Goal: Transaction & Acquisition: Book appointment/travel/reservation

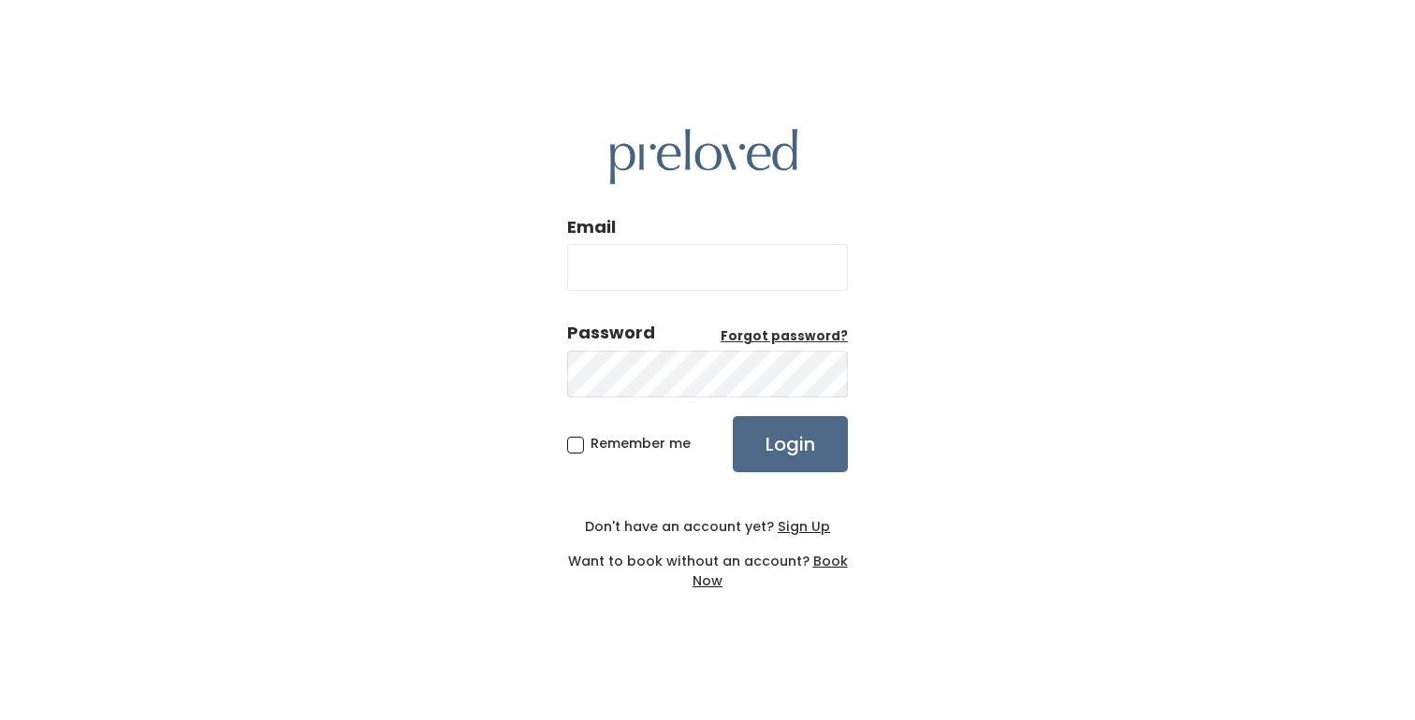
click at [636, 266] on input "Email" at bounding box center [707, 267] width 281 height 47
type input "emfre623@gmail.com"
click at [733, 416] on input "Login" at bounding box center [790, 444] width 115 height 56
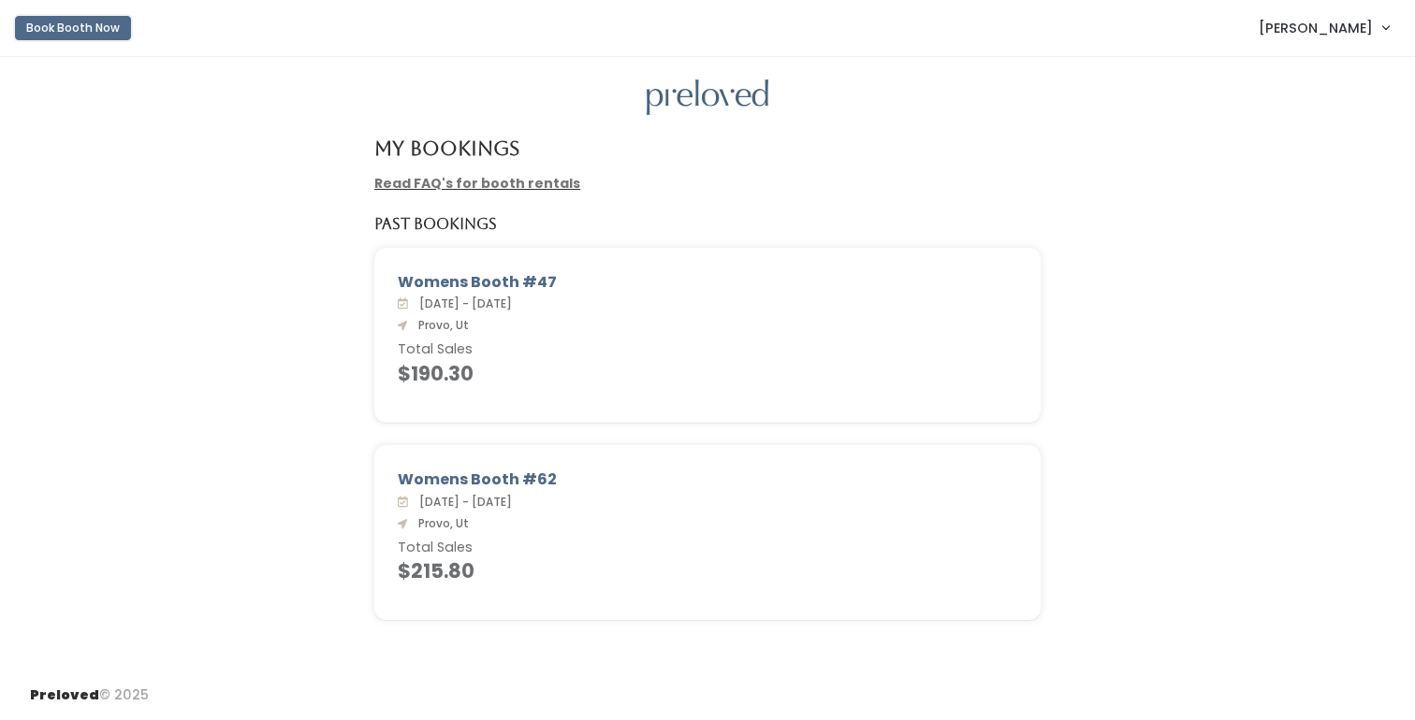
click at [85, 23] on button "Book Booth Now" at bounding box center [73, 28] width 116 height 24
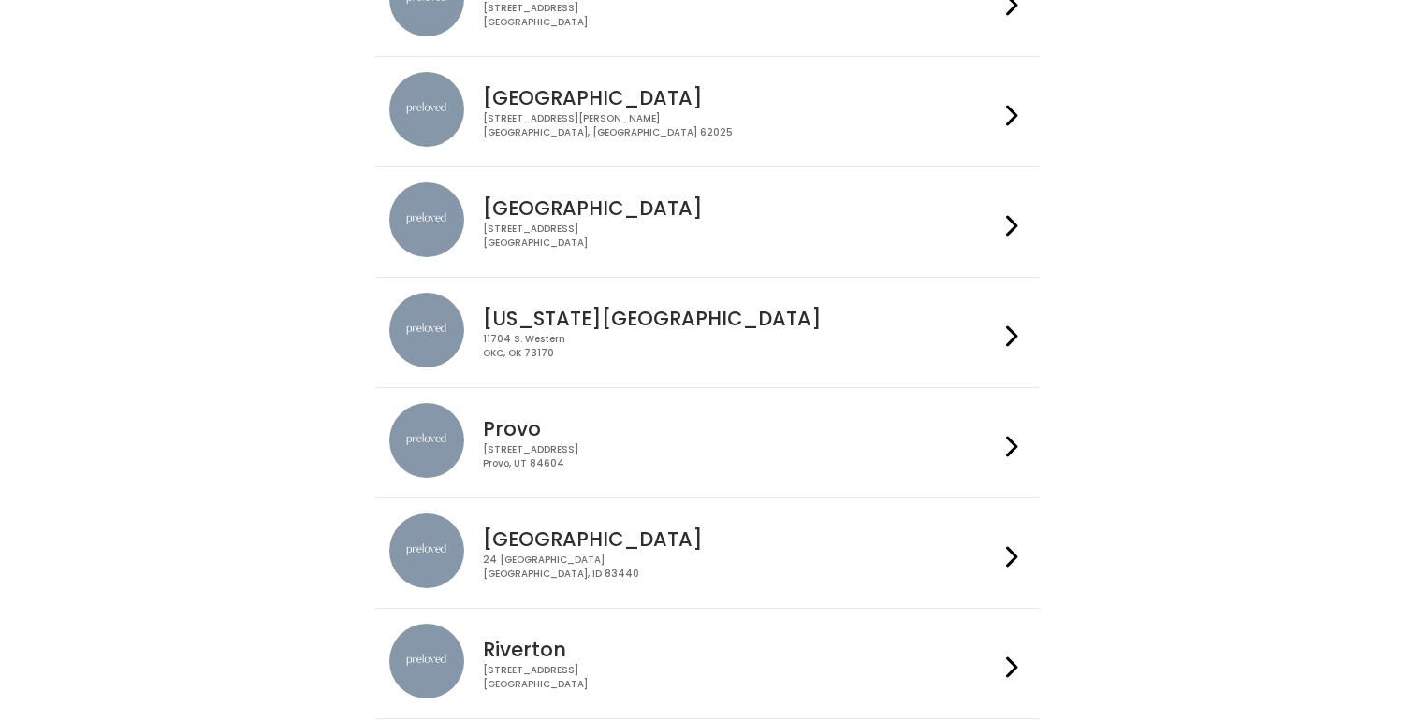
scroll to position [252, 0]
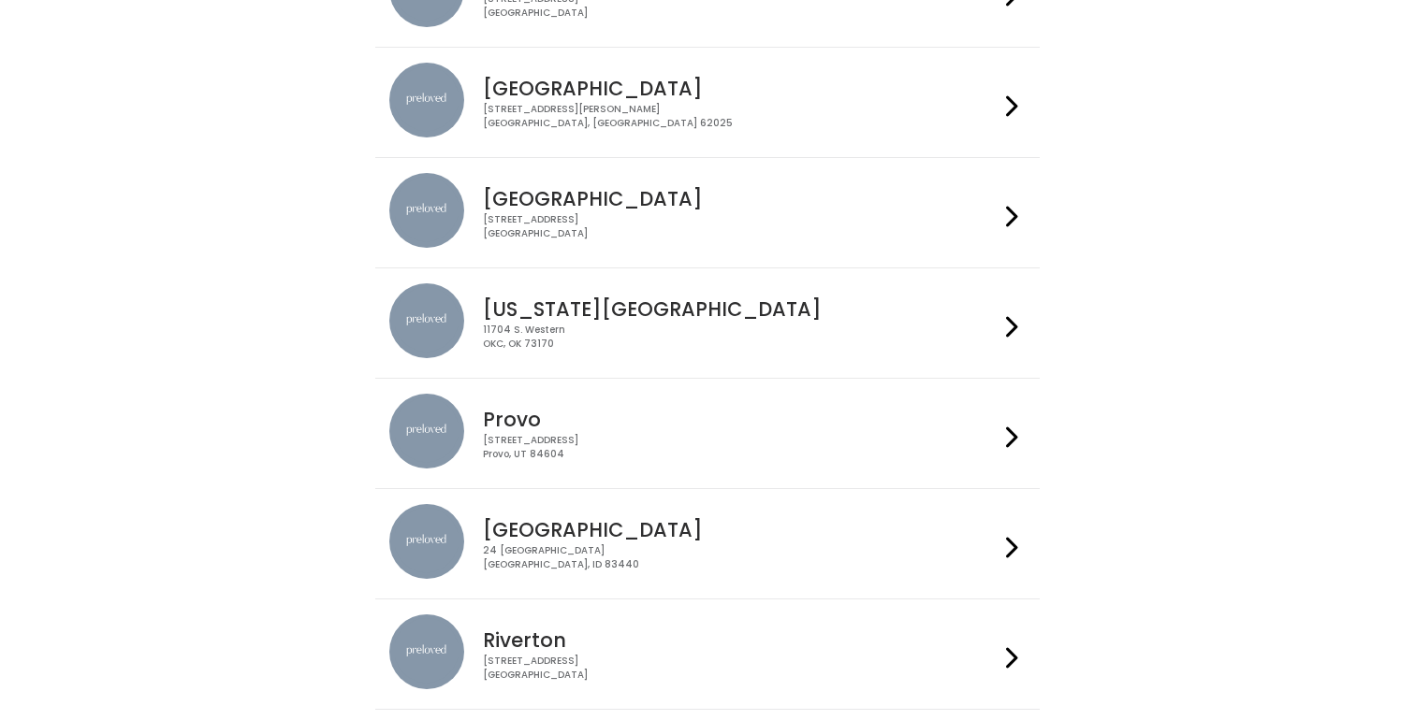
click at [641, 421] on h4 "Provo" at bounding box center [740, 420] width 515 height 22
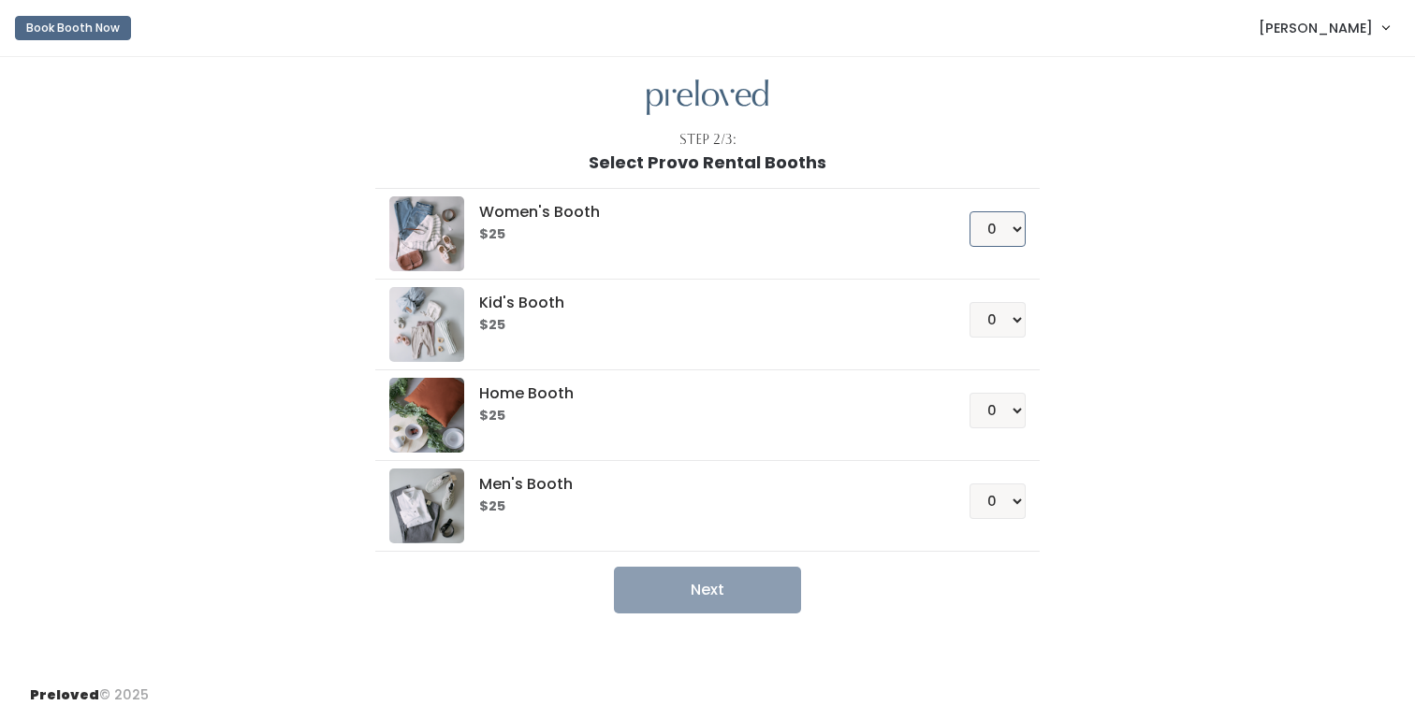
click at [990, 232] on select "0 1 2 3 4" at bounding box center [997, 229] width 56 height 36
select select "1"
click at [969, 211] on select "0 1 2 3 4" at bounding box center [997, 229] width 56 height 36
click at [761, 602] on button "Next" at bounding box center [707, 590] width 187 height 47
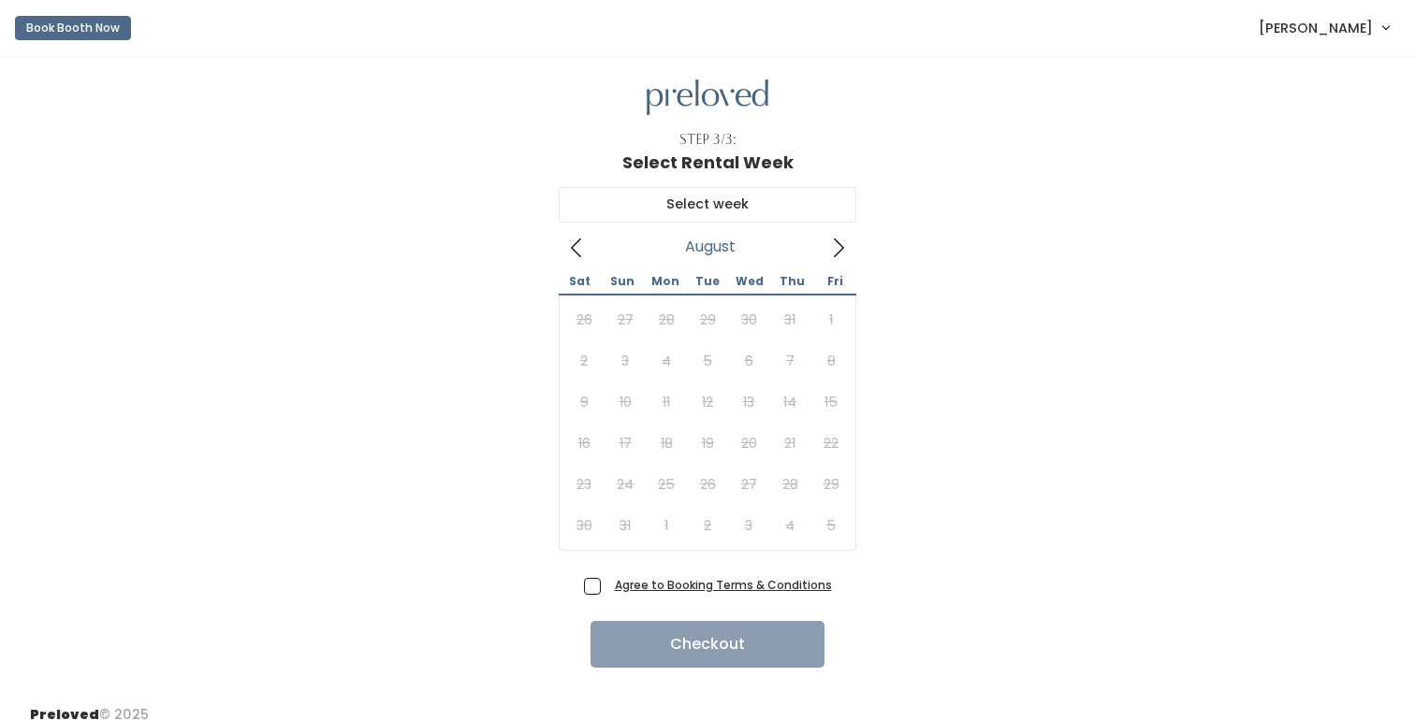
scroll to position [20, 0]
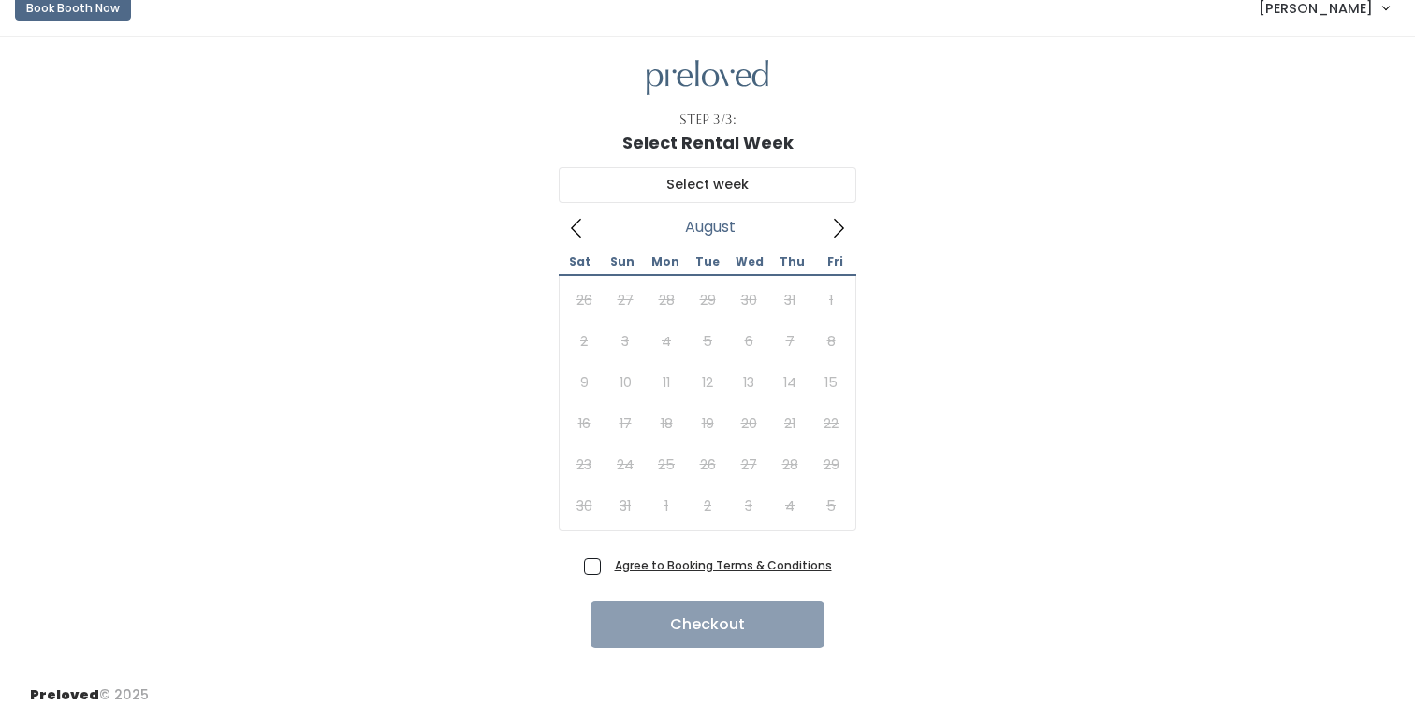
click at [837, 226] on icon at bounding box center [838, 228] width 21 height 21
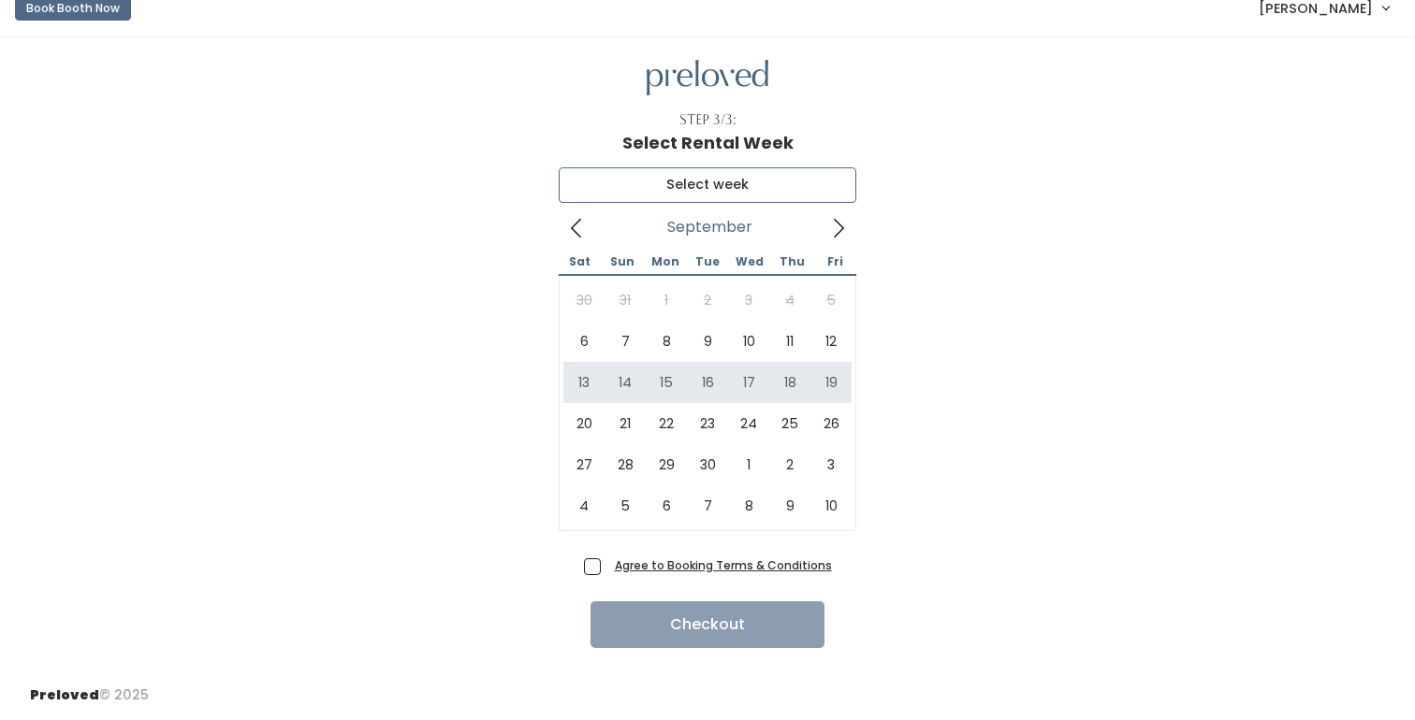
type input "September 13 to September 19"
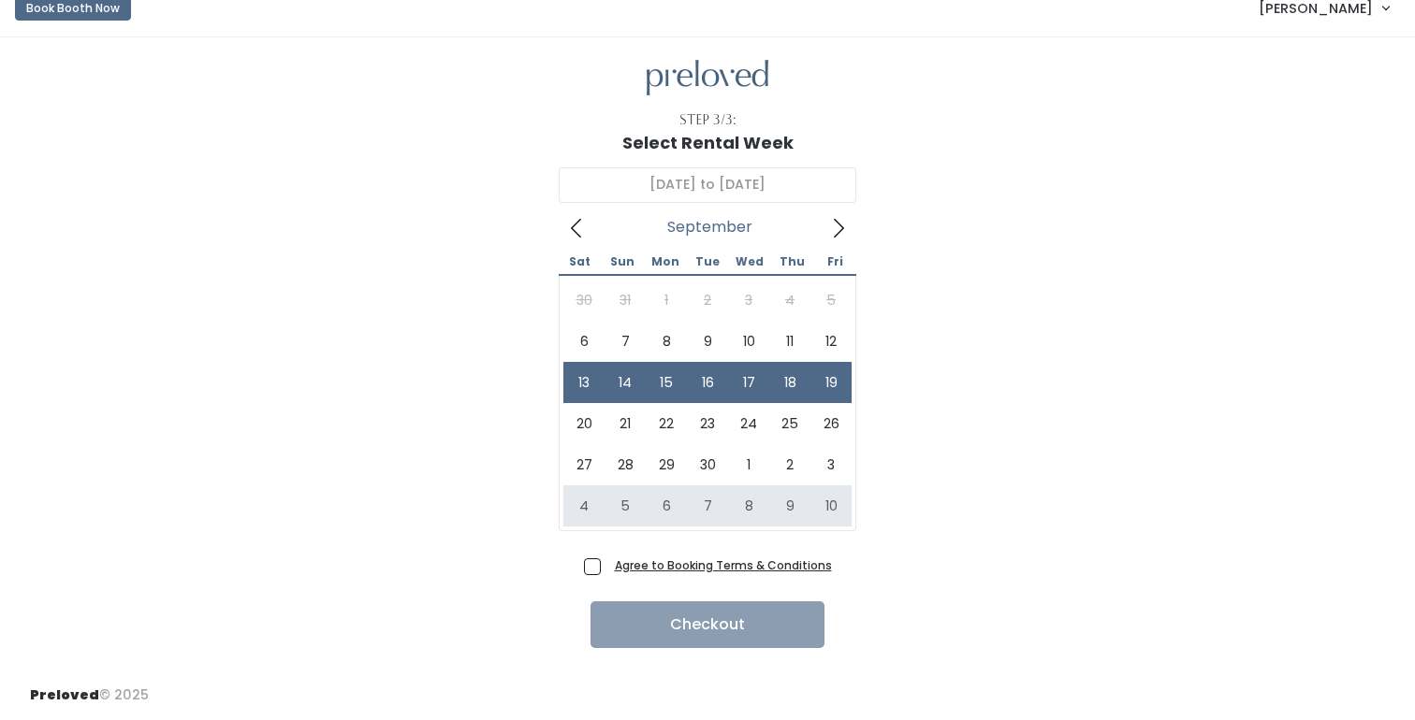
click at [607, 569] on span "Agree to Booking Terms & Conditions" at bounding box center [719, 565] width 225 height 19
click at [607, 568] on input "Agree to Booking Terms & Conditions" at bounding box center [613, 562] width 12 height 12
checkbox input "true"
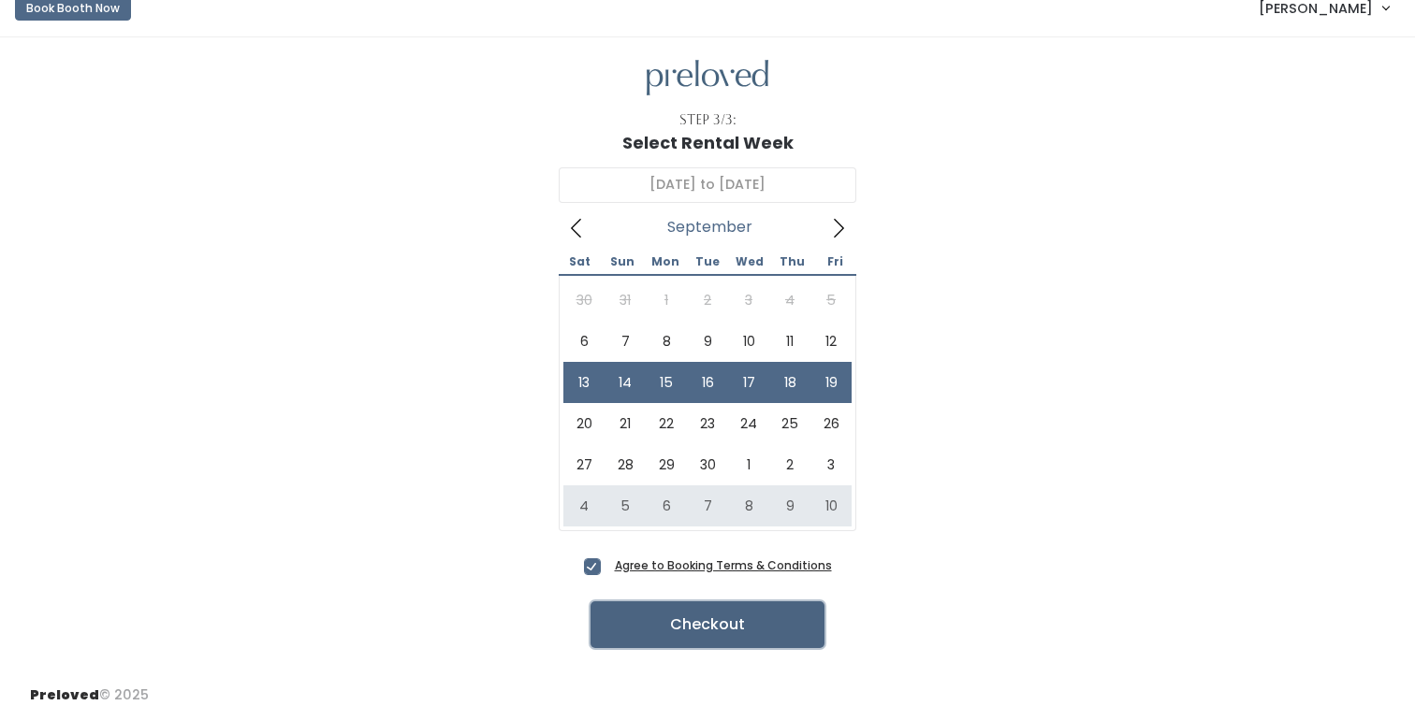
click at [738, 632] on button "Checkout" at bounding box center [707, 625] width 234 height 47
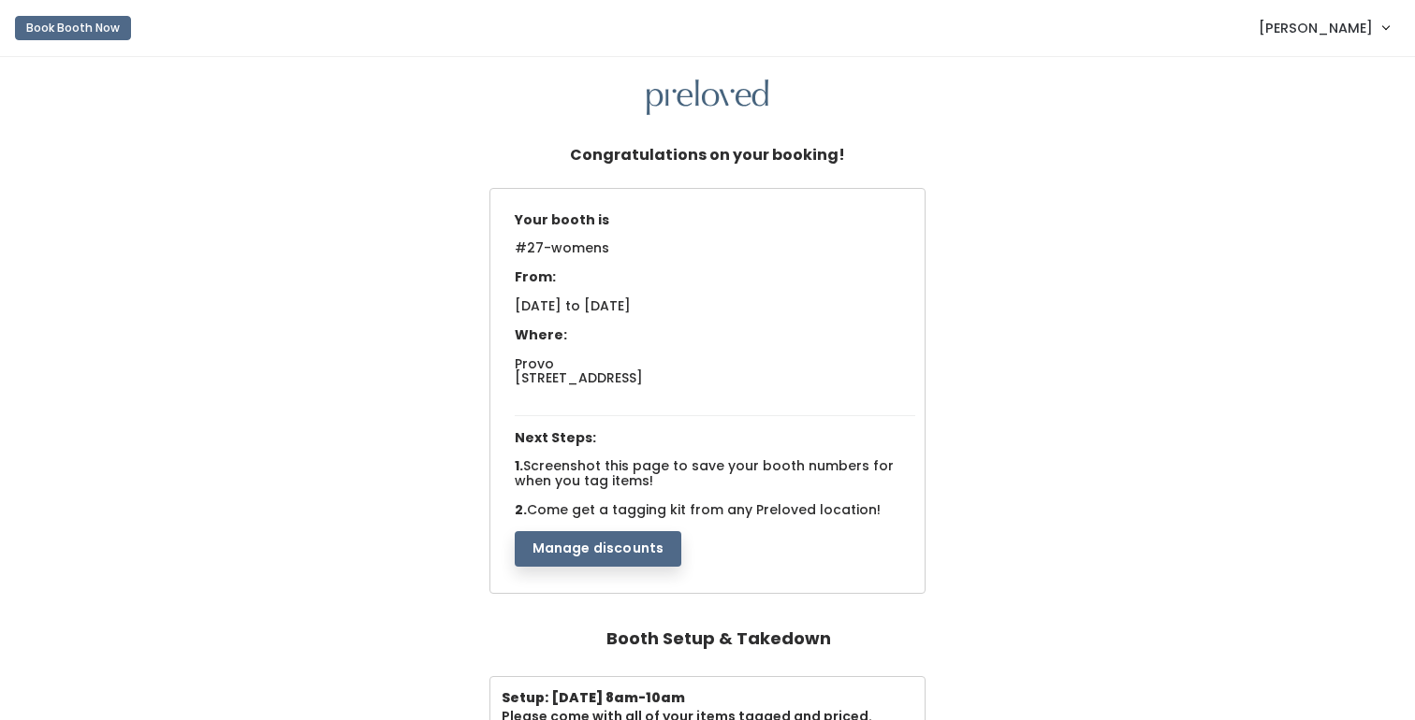
click at [285, 404] on div "Your booth is #27-womens From: [DATE] to [DATE] Where: Provo [STREET_ADDRESS] N…" at bounding box center [707, 393] width 1377 height 410
